Goal: Information Seeking & Learning: Compare options

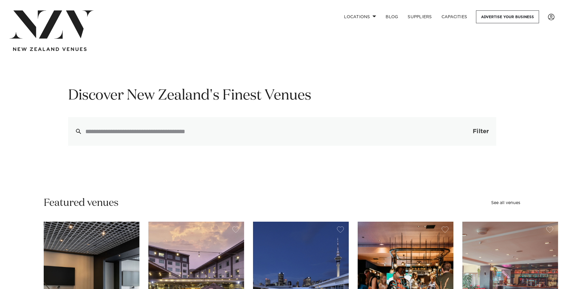
click at [482, 132] on span "Filter" at bounding box center [481, 131] width 16 height 6
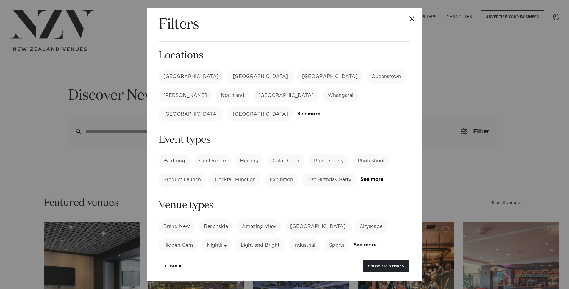
click at [183, 80] on label "[GEOGRAPHIC_DATA]" at bounding box center [191, 76] width 65 height 14
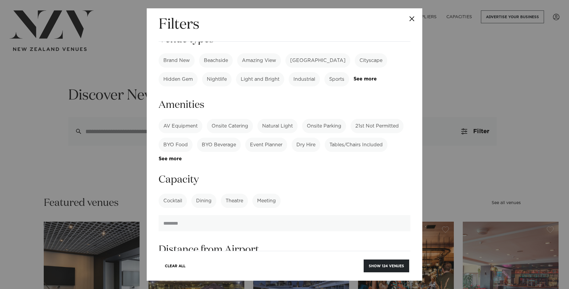
scroll to position [179, 0]
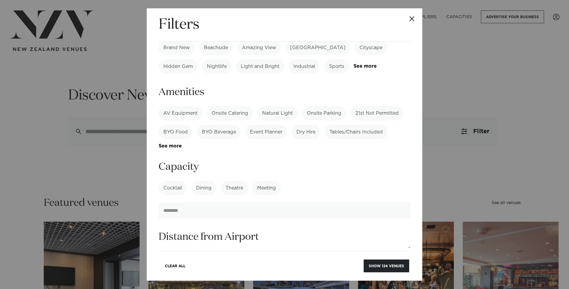
click at [313, 107] on label "Onsite Parking" at bounding box center [324, 113] width 44 height 14
click at [171, 143] on link "See more" at bounding box center [182, 145] width 46 height 5
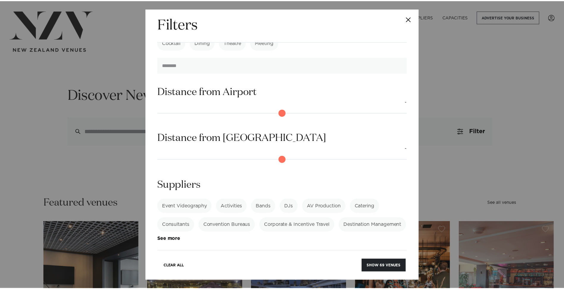
scroll to position [448, 0]
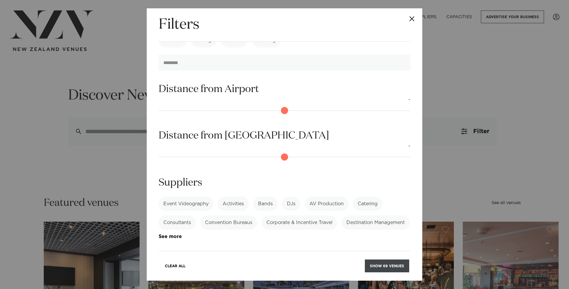
click at [386, 268] on button "Show 69 venues" at bounding box center [387, 265] width 44 height 13
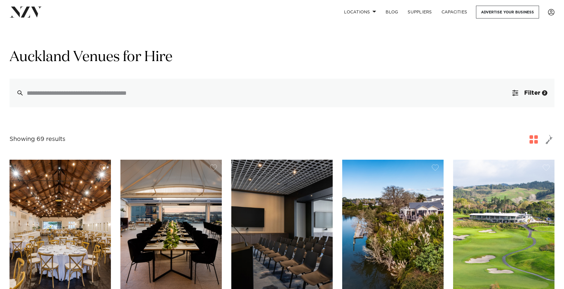
click at [547, 139] on span "button" at bounding box center [549, 139] width 7 height 10
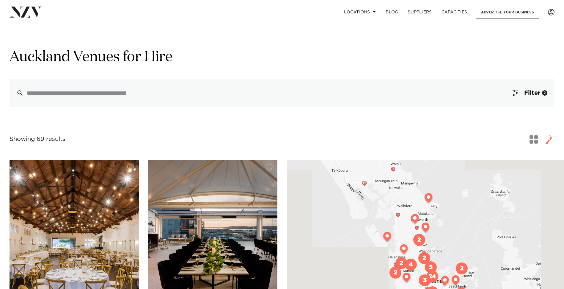
click at [534, 141] on span "button" at bounding box center [534, 139] width 8 height 8
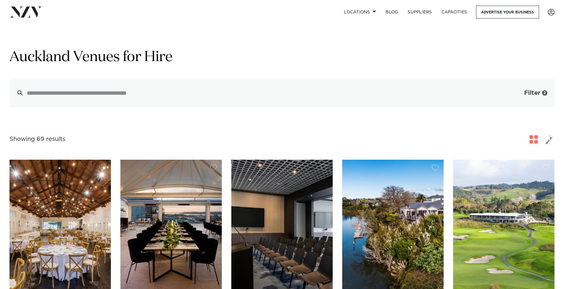
click at [542, 93] on button "Filter 2" at bounding box center [530, 93] width 49 height 29
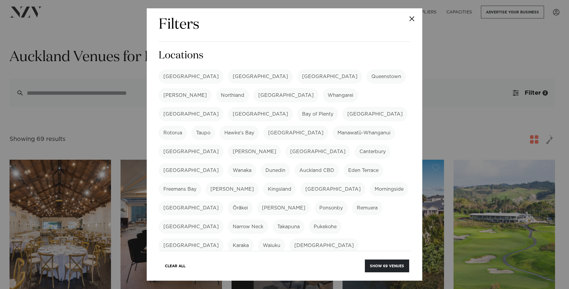
click at [464, 76] on div "Filters Search Type Venue Supplier See more Locations [GEOGRAPHIC_DATA] [GEOGRA…" at bounding box center [284, 144] width 569 height 289
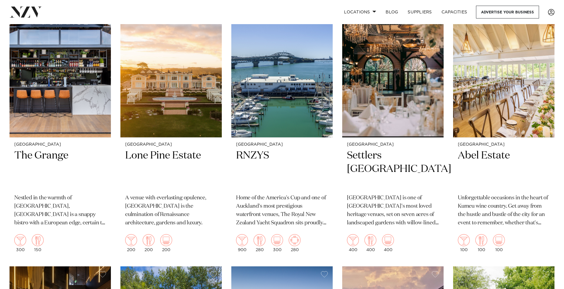
scroll to position [446, 0]
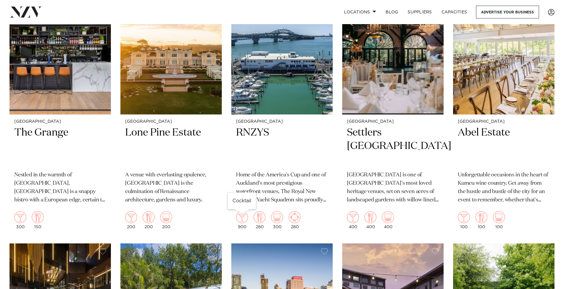
drag, startPoint x: 241, startPoint y: 215, endPoint x: 4, endPoint y: 99, distance: 263.6
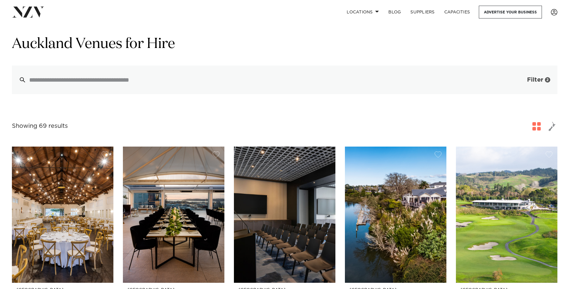
scroll to position [0, 0]
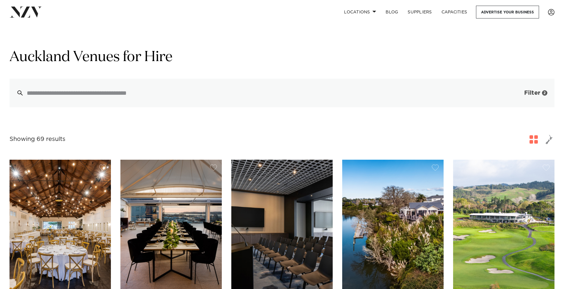
click at [526, 92] on span "Filter" at bounding box center [533, 93] width 16 height 6
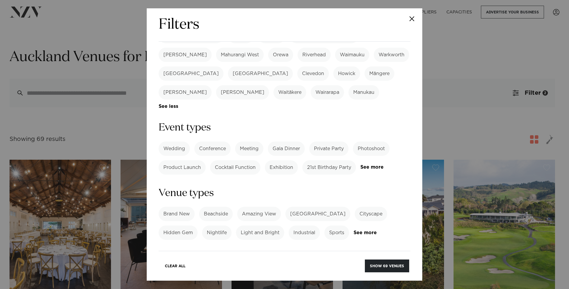
scroll to position [208, 0]
click at [174, 142] on label "Wedding" at bounding box center [174, 149] width 31 height 14
click at [396, 263] on button "Show 57 venues" at bounding box center [387, 265] width 44 height 13
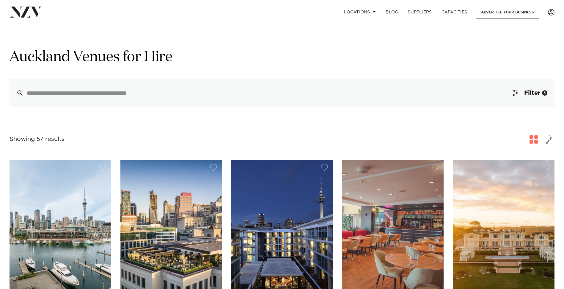
click at [535, 139] on span "button" at bounding box center [534, 139] width 8 height 8
click at [531, 101] on button "Filter 3" at bounding box center [530, 93] width 49 height 29
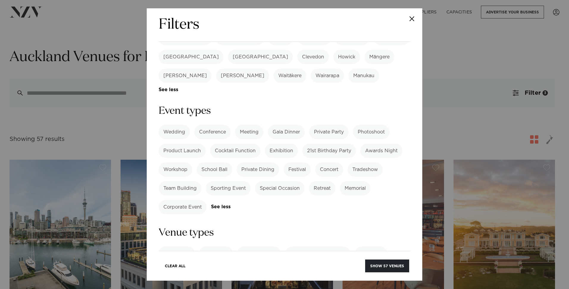
scroll to position [238, 0]
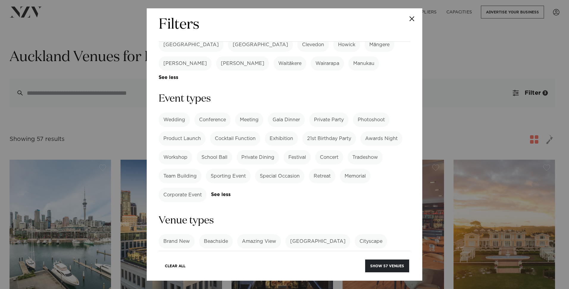
click at [365, 257] on link "See more" at bounding box center [376, 259] width 46 height 5
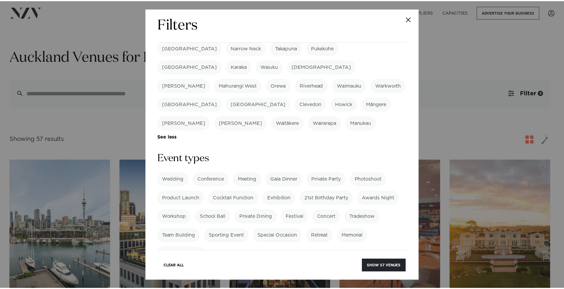
scroll to position [119, 0]
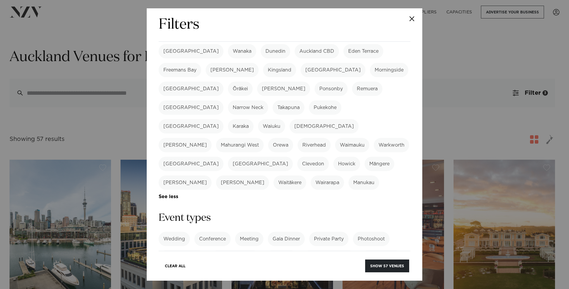
click at [172, 231] on label "Wedding" at bounding box center [174, 238] width 31 height 14
click at [387, 266] on button "Show 69 venues" at bounding box center [387, 265] width 44 height 13
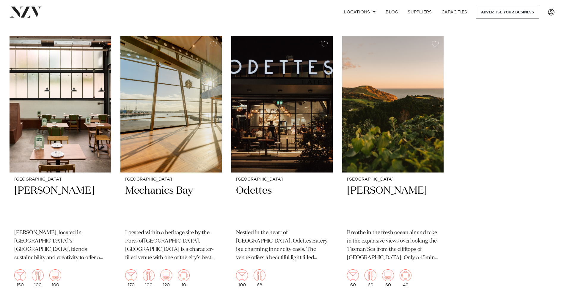
scroll to position [3571, 0]
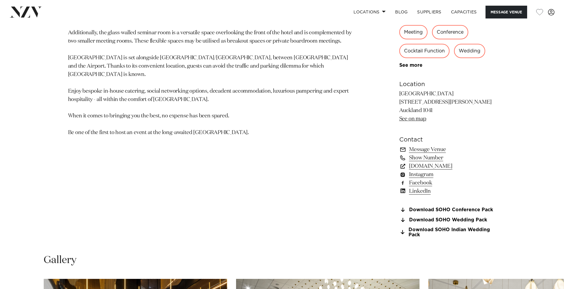
scroll to position [417, 0]
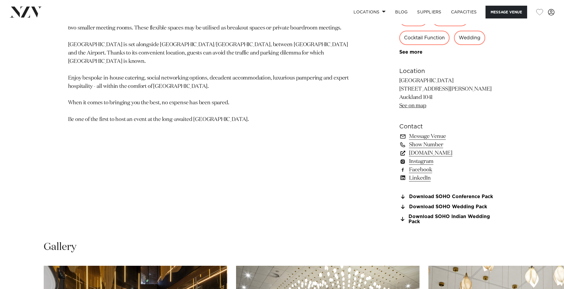
click at [454, 152] on link "www.soholuxuryhotels.com" at bounding box center [448, 153] width 97 height 8
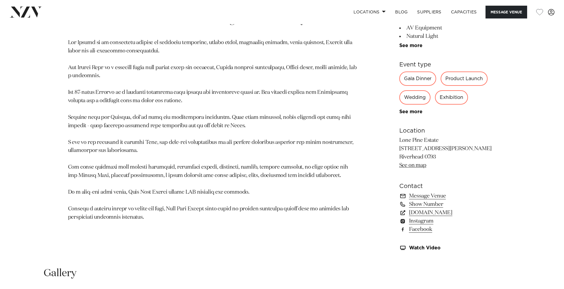
scroll to position [298, 0]
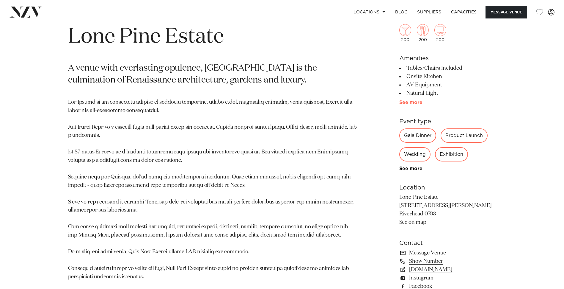
click at [418, 104] on link "See more" at bounding box center [423, 102] width 46 height 5
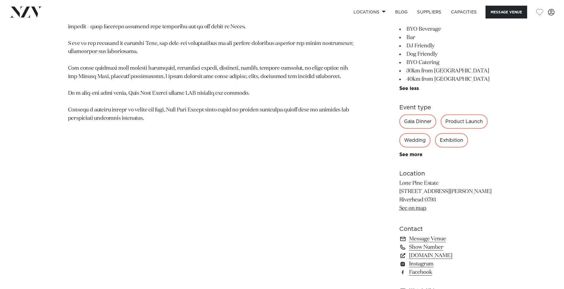
scroll to position [476, 0]
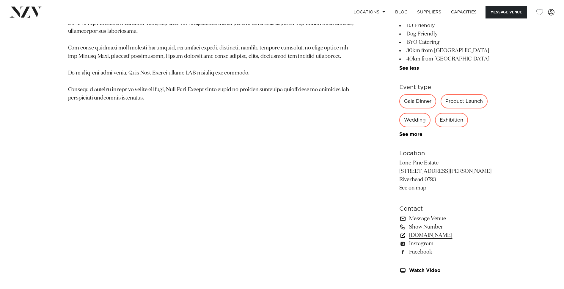
click at [432, 235] on link "lonepineestate.co.nz" at bounding box center [448, 235] width 97 height 8
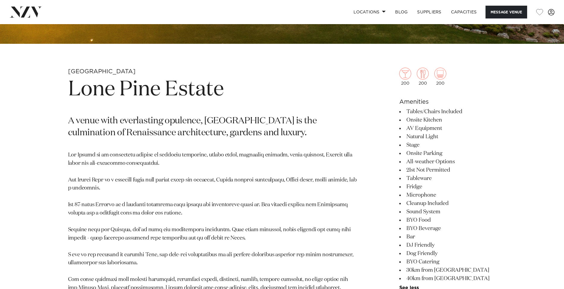
scroll to position [238, 0]
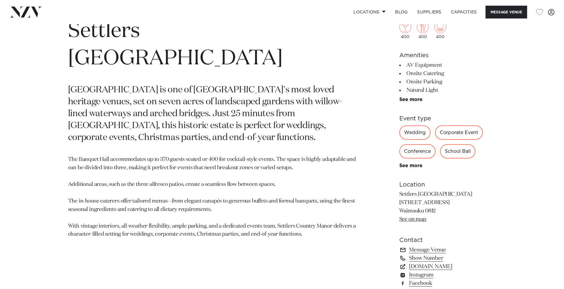
scroll to position [327, 0]
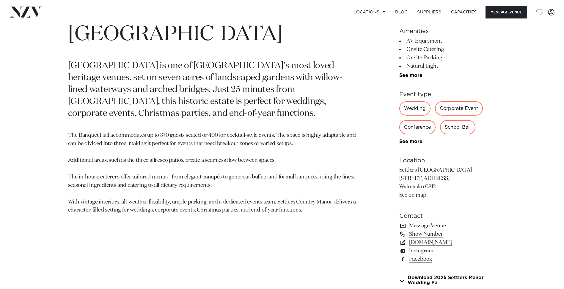
click at [434, 241] on link "[DOMAIN_NAME]" at bounding box center [448, 242] width 97 height 8
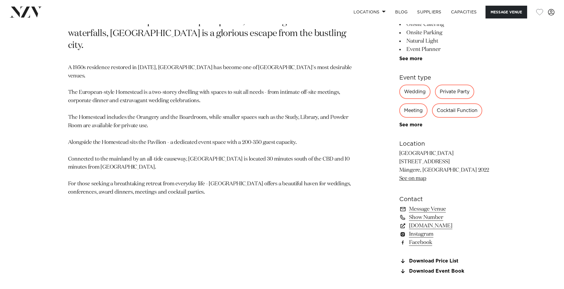
scroll to position [357, 0]
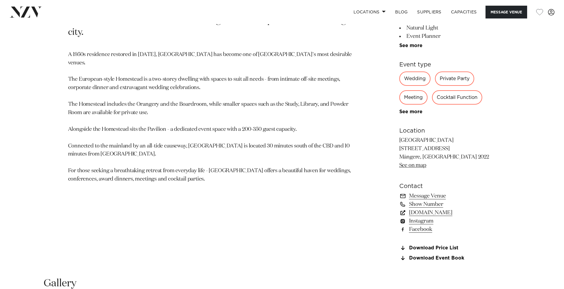
click at [461, 212] on link "www.puketutuislandestate.co.nz" at bounding box center [448, 212] width 97 height 8
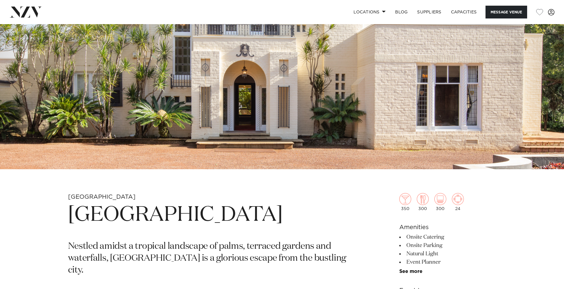
scroll to position [179, 0]
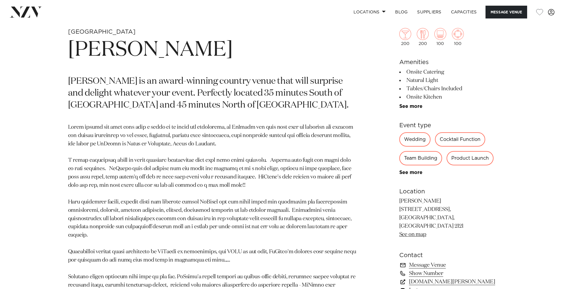
scroll to position [298, 0]
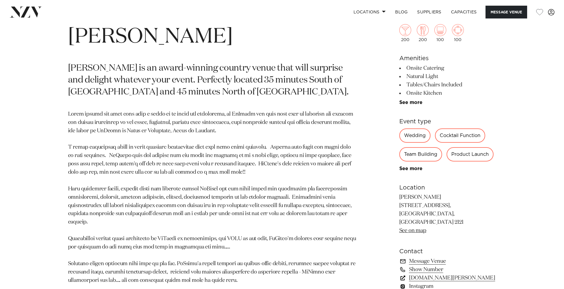
click at [428, 273] on link "www.lavalla.co.nz" at bounding box center [448, 277] width 97 height 8
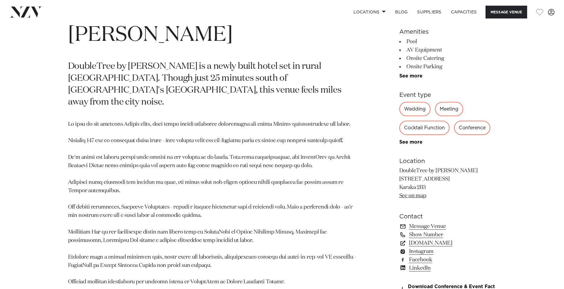
scroll to position [327, 0]
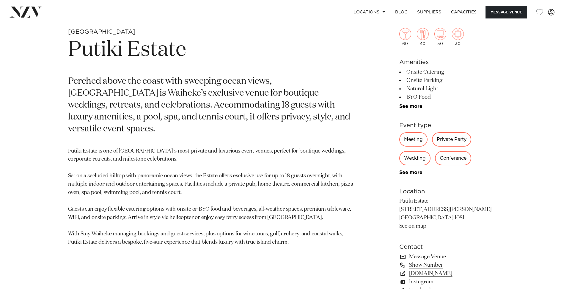
scroll to position [298, 0]
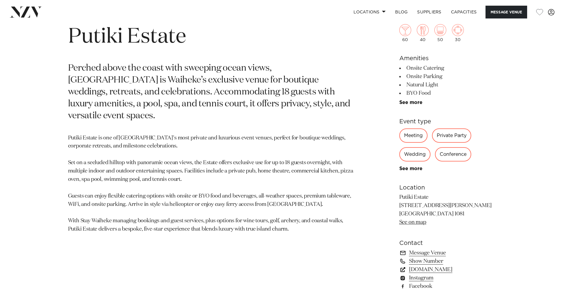
click at [432, 269] on link "putikiestate.co.nz" at bounding box center [448, 269] width 97 height 8
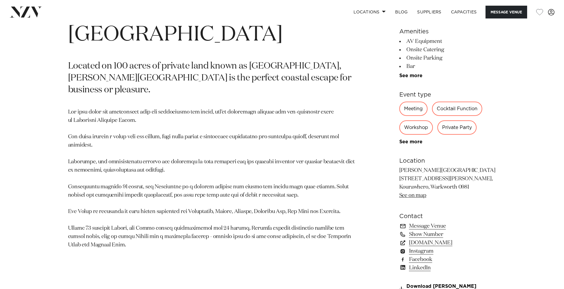
scroll to position [327, 0]
click at [442, 241] on link "[DOMAIN_NAME]" at bounding box center [448, 242] width 97 height 8
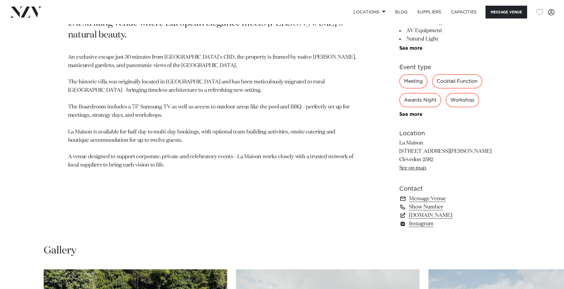
scroll to position [357, 0]
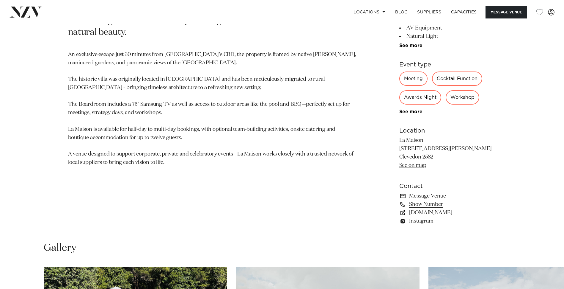
click at [431, 211] on link "[DOMAIN_NAME]" at bounding box center [448, 212] width 97 height 8
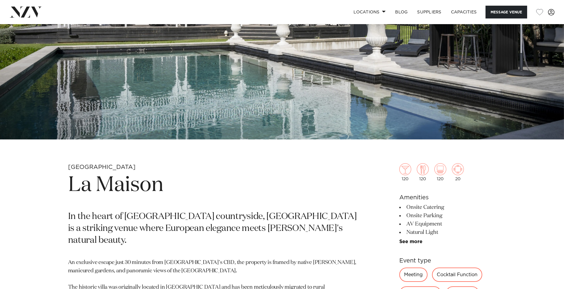
scroll to position [149, 0]
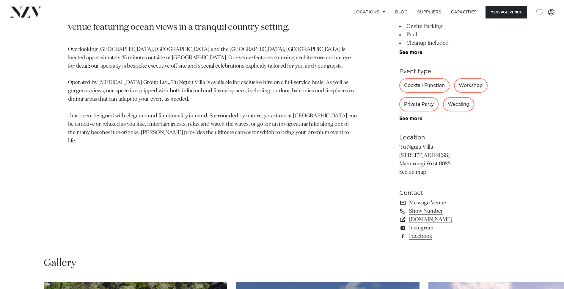
scroll to position [357, 0]
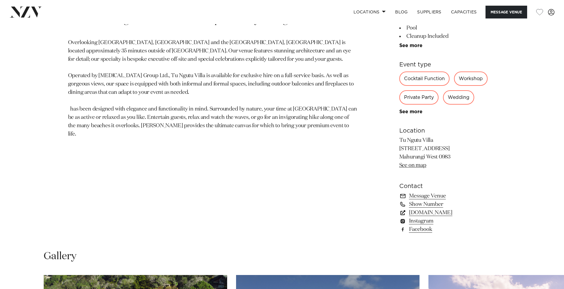
click at [423, 212] on link "[DOMAIN_NAME]" at bounding box center [448, 212] width 97 height 8
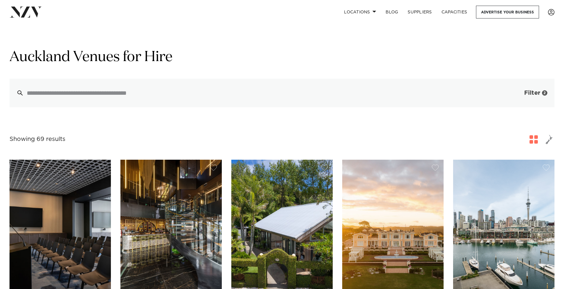
click at [535, 93] on span "Filter" at bounding box center [533, 93] width 16 height 6
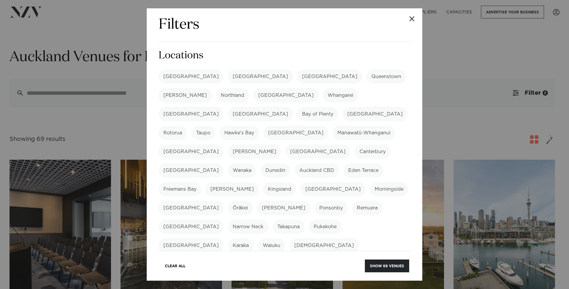
click at [212, 88] on label "[PERSON_NAME]" at bounding box center [185, 95] width 53 height 14
click at [254, 92] on label "[GEOGRAPHIC_DATA]" at bounding box center [286, 95] width 65 height 14
click at [295, 163] on label "Auckland CBD" at bounding box center [317, 170] width 44 height 14
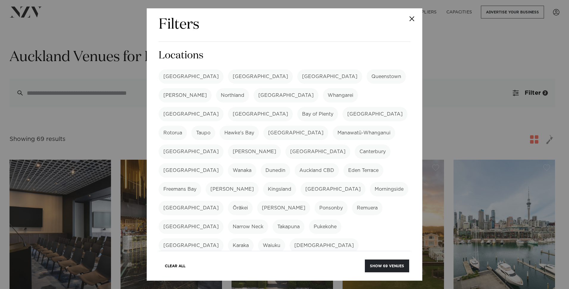
click at [343, 163] on label "Eden Terrace" at bounding box center [363, 170] width 40 height 14
click at [201, 182] on label "Freemans Bay" at bounding box center [180, 189] width 43 height 14
click at [259, 182] on label "Grey Lynn" at bounding box center [232, 189] width 53 height 14
click at [263, 182] on label "Kingsland" at bounding box center [279, 189] width 33 height 14
click at [301, 182] on label "Mission Bay" at bounding box center [333, 189] width 65 height 14
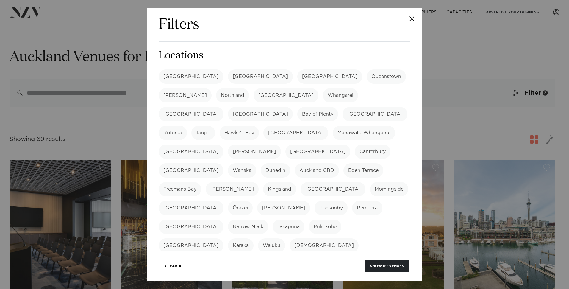
click at [370, 182] on label "Morningside" at bounding box center [389, 189] width 38 height 14
click at [223, 201] on label "Mount Eden" at bounding box center [191, 208] width 65 height 14
click at [253, 201] on label "Ōrākei" at bounding box center [240, 208] width 25 height 14
click at [310, 201] on label "Parnell" at bounding box center [283, 208] width 53 height 14
click at [315, 201] on label "Ponsonby" at bounding box center [331, 208] width 33 height 14
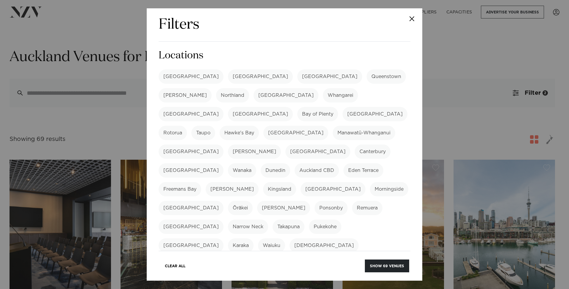
click at [352, 201] on label "Remuera" at bounding box center [367, 208] width 30 height 14
click at [223, 219] on label "Albany" at bounding box center [191, 226] width 65 height 14
click at [268, 219] on label "Narrow Neck" at bounding box center [248, 226] width 40 height 14
click at [304, 219] on label "Takapuna" at bounding box center [289, 226] width 32 height 14
click at [341, 219] on label "Pukekohe" at bounding box center [325, 226] width 32 height 14
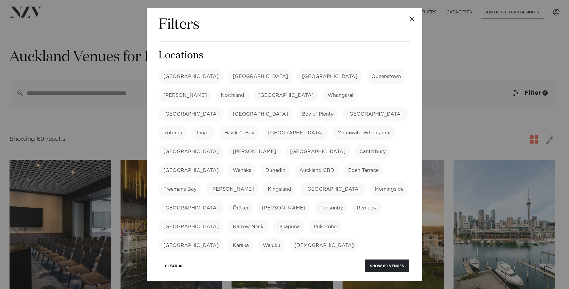
click at [169, 238] on label "Bombay" at bounding box center [191, 245] width 65 height 14
click at [228, 238] on label "Karaka" at bounding box center [241, 245] width 26 height 14
click at [258, 238] on label "Waiuku" at bounding box center [271, 245] width 27 height 14
click at [290, 238] on label "Kumeū" at bounding box center [324, 245] width 69 height 14
click at [212, 257] on label "Leigh" at bounding box center [185, 264] width 53 height 14
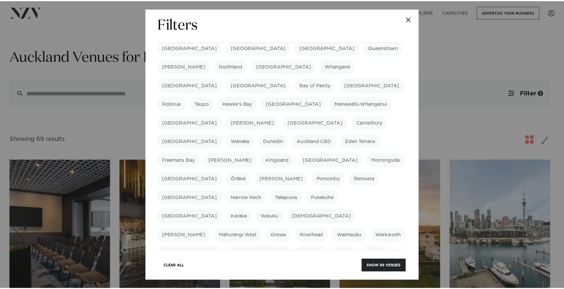
scroll to position [30, 0]
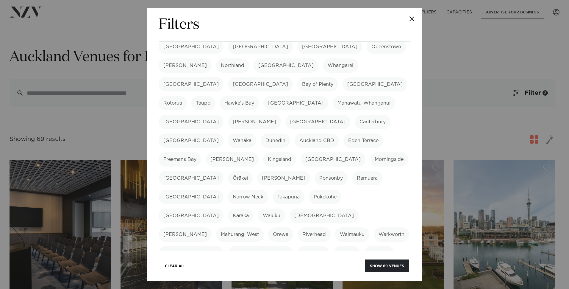
click at [293, 246] on label "Bucklands Beach" at bounding box center [260, 253] width 65 height 14
click at [329, 246] on label "Clevedon" at bounding box center [313, 253] width 32 height 14
click at [223, 246] on label "Airport Oaks" at bounding box center [191, 253] width 65 height 14
drag, startPoint x: 175, startPoint y: 215, endPoint x: 184, endPoint y: 214, distance: 9.0
click at [333, 246] on label "Howick" at bounding box center [346, 253] width 27 height 14
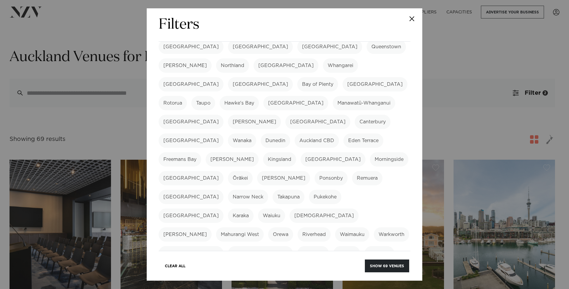
click at [364, 246] on label "Māngere" at bounding box center [379, 253] width 30 height 14
click at [212, 265] on label "Whitford" at bounding box center [185, 272] width 53 height 14
click at [267, 265] on label "Swanson" at bounding box center [242, 272] width 53 height 14
click at [300, 265] on label "Waitākere" at bounding box center [289, 272] width 33 height 14
click at [379, 265] on label "Manukau" at bounding box center [363, 272] width 31 height 14
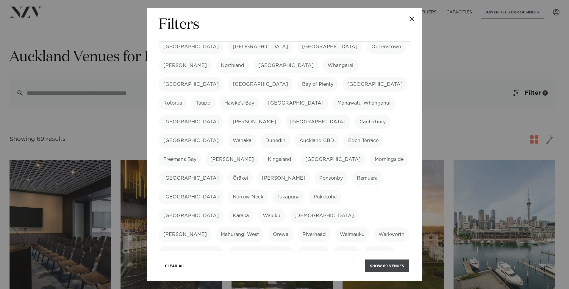
click at [386, 266] on button "Show 69 venues" at bounding box center [387, 265] width 44 height 13
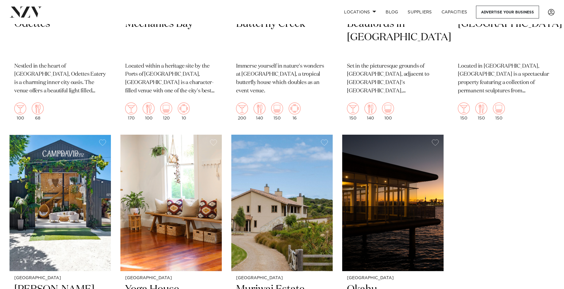
scroll to position [3660, 0]
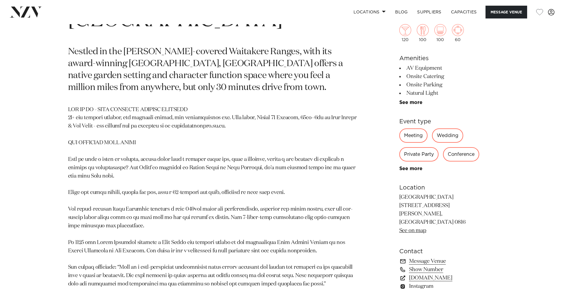
scroll to position [357, 0]
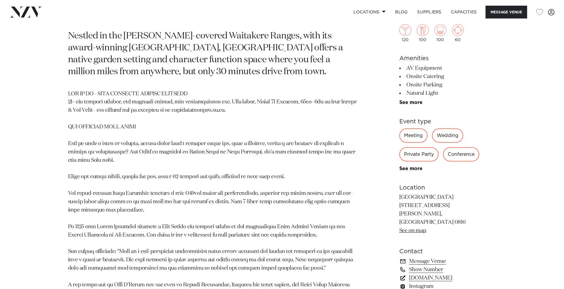
click at [443, 273] on link "[DOMAIN_NAME]" at bounding box center [448, 277] width 97 height 8
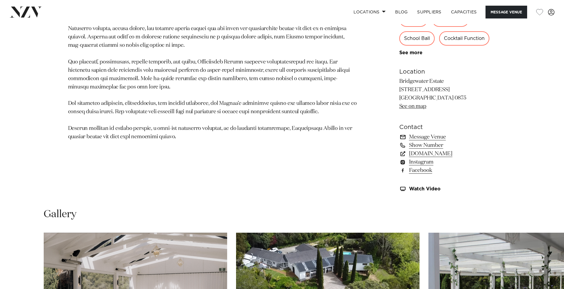
scroll to position [417, 0]
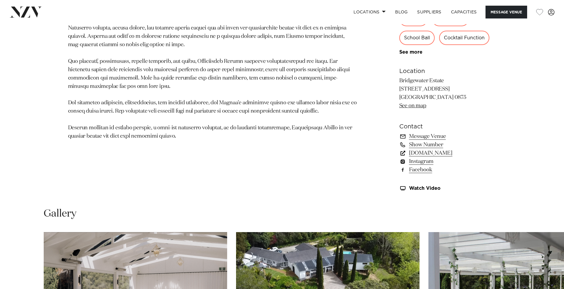
click at [463, 151] on link "www.bridgewaterestate.co.nz" at bounding box center [448, 153] width 97 height 8
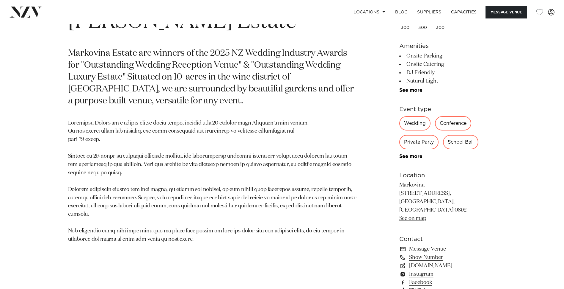
scroll to position [357, 0]
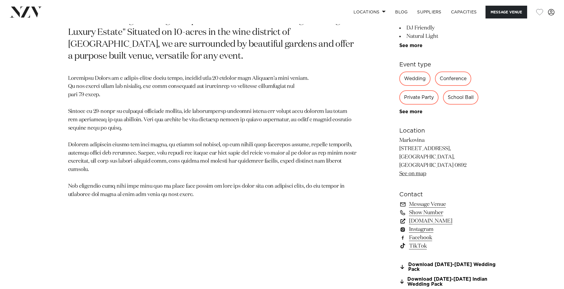
click at [446, 217] on link "[DOMAIN_NAME]" at bounding box center [448, 221] width 97 height 8
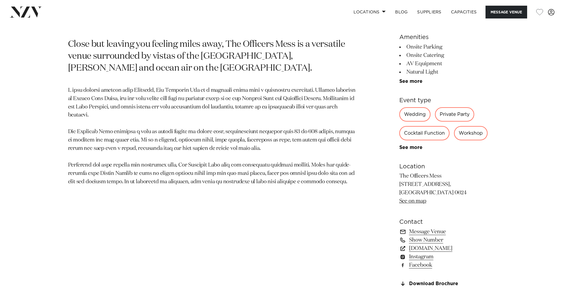
scroll to position [327, 0]
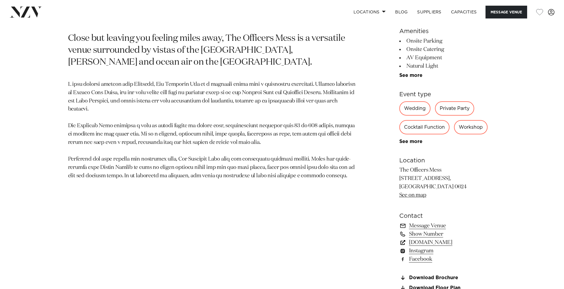
click at [441, 242] on link "[DOMAIN_NAME]" at bounding box center [448, 242] width 97 height 8
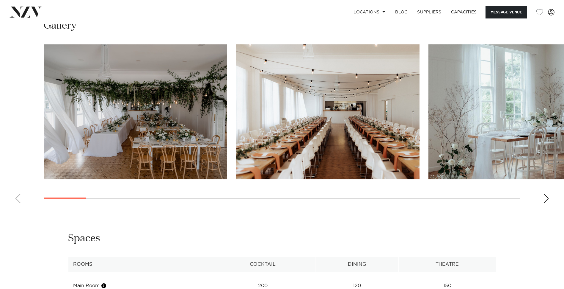
scroll to position [595, 0]
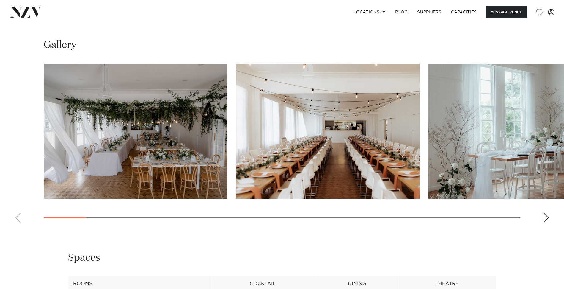
click at [541, 218] on swiper-container at bounding box center [282, 145] width 564 height 163
click at [544, 217] on div "Next slide" at bounding box center [547, 218] width 6 height 10
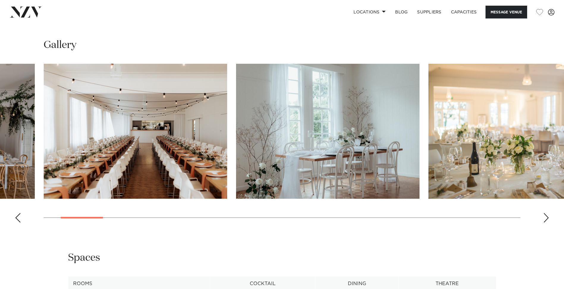
click at [544, 217] on div "Next slide" at bounding box center [547, 218] width 6 height 10
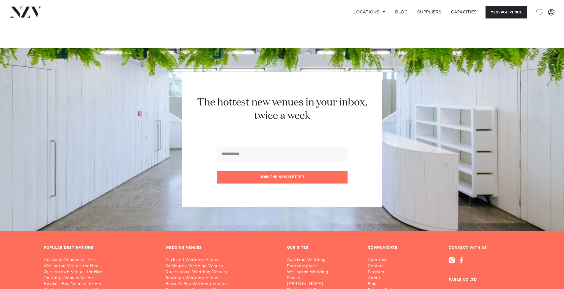
scroll to position [1160, 0]
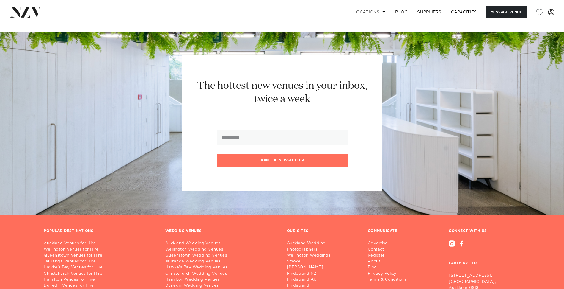
click at [380, 13] on link "Locations" at bounding box center [370, 12] width 42 height 13
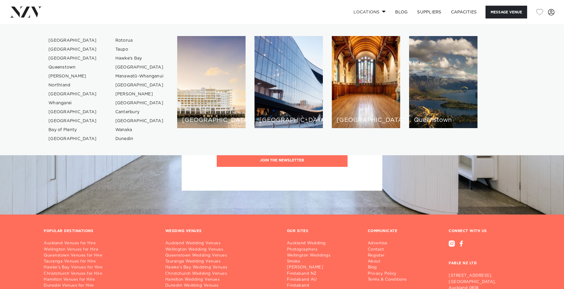
click at [380, 13] on link "Locations" at bounding box center [370, 12] width 42 height 13
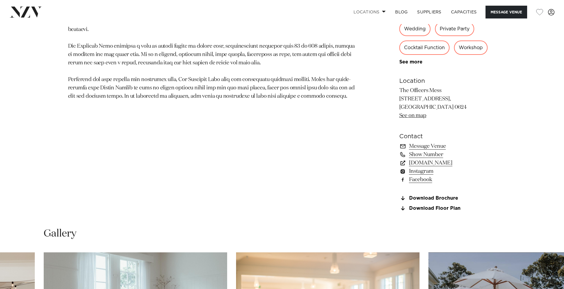
scroll to position [417, 0]
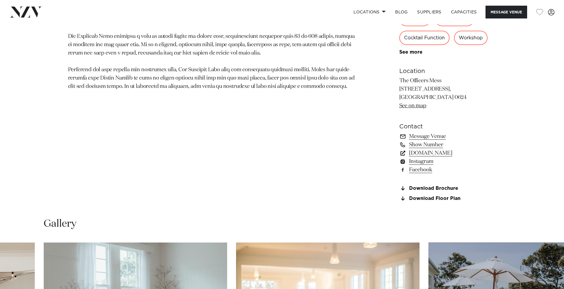
click at [441, 151] on link "[DOMAIN_NAME]" at bounding box center [448, 153] width 97 height 8
